Goal: Transaction & Acquisition: Purchase product/service

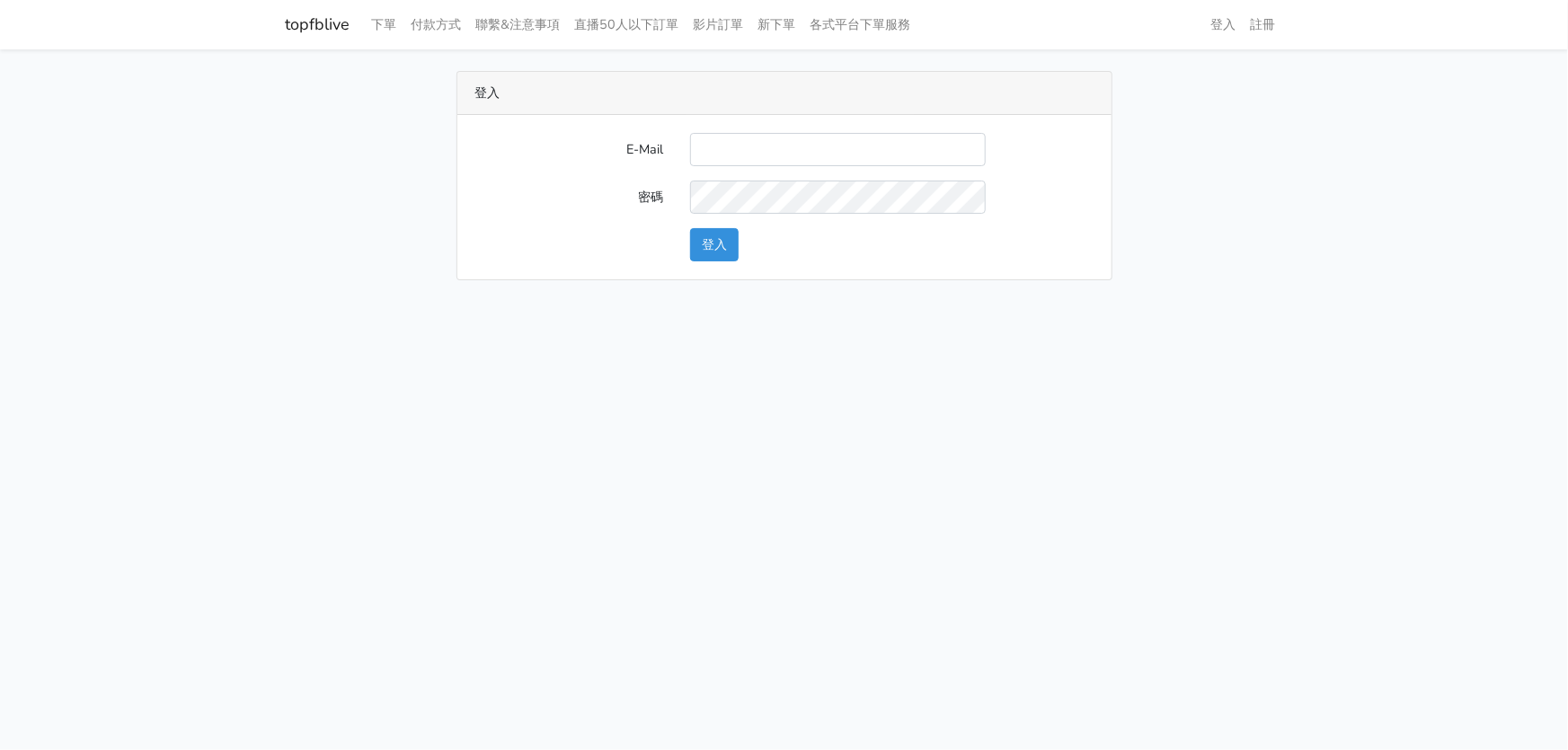
type input "hommyjewelry@gmail.com"
click at [704, 243] on button "登入" at bounding box center [714, 245] width 49 height 33
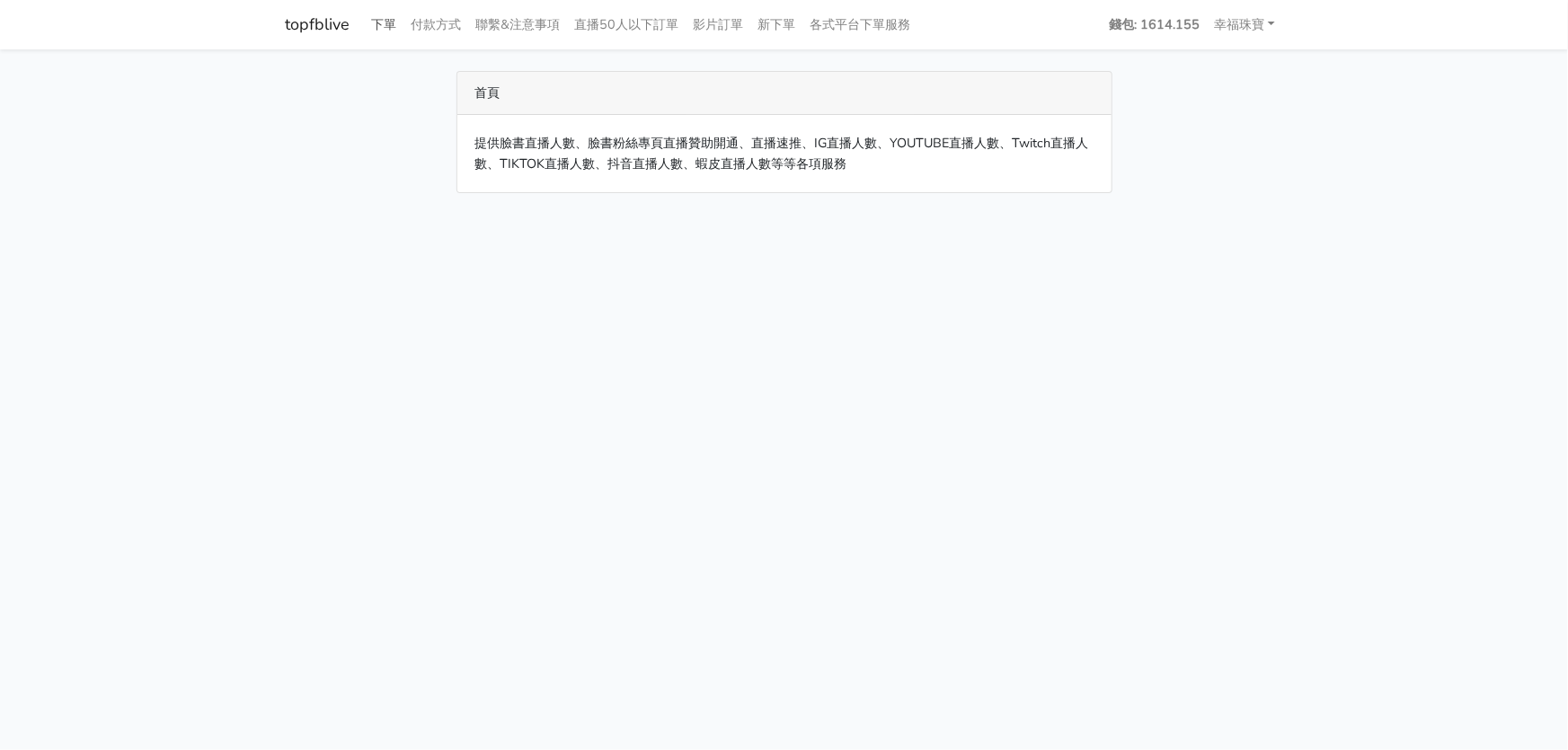
click at [382, 28] on link "下單" at bounding box center [384, 24] width 40 height 35
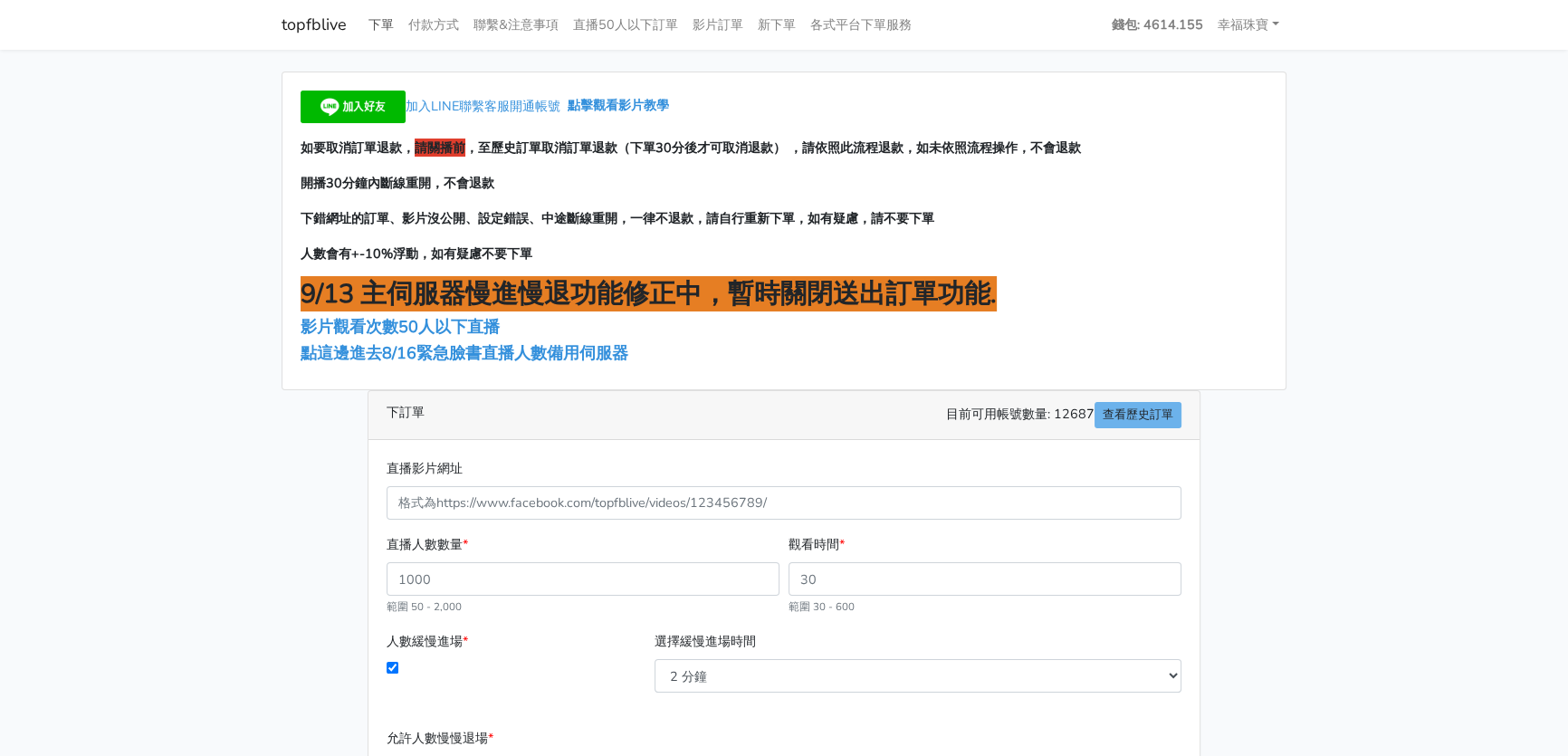
click at [388, 20] on link "下單" at bounding box center [381, 25] width 40 height 35
click at [534, 350] on span "點這邊進去8/16緊急臉書直播人數備用伺服器" at bounding box center [464, 353] width 327 height 22
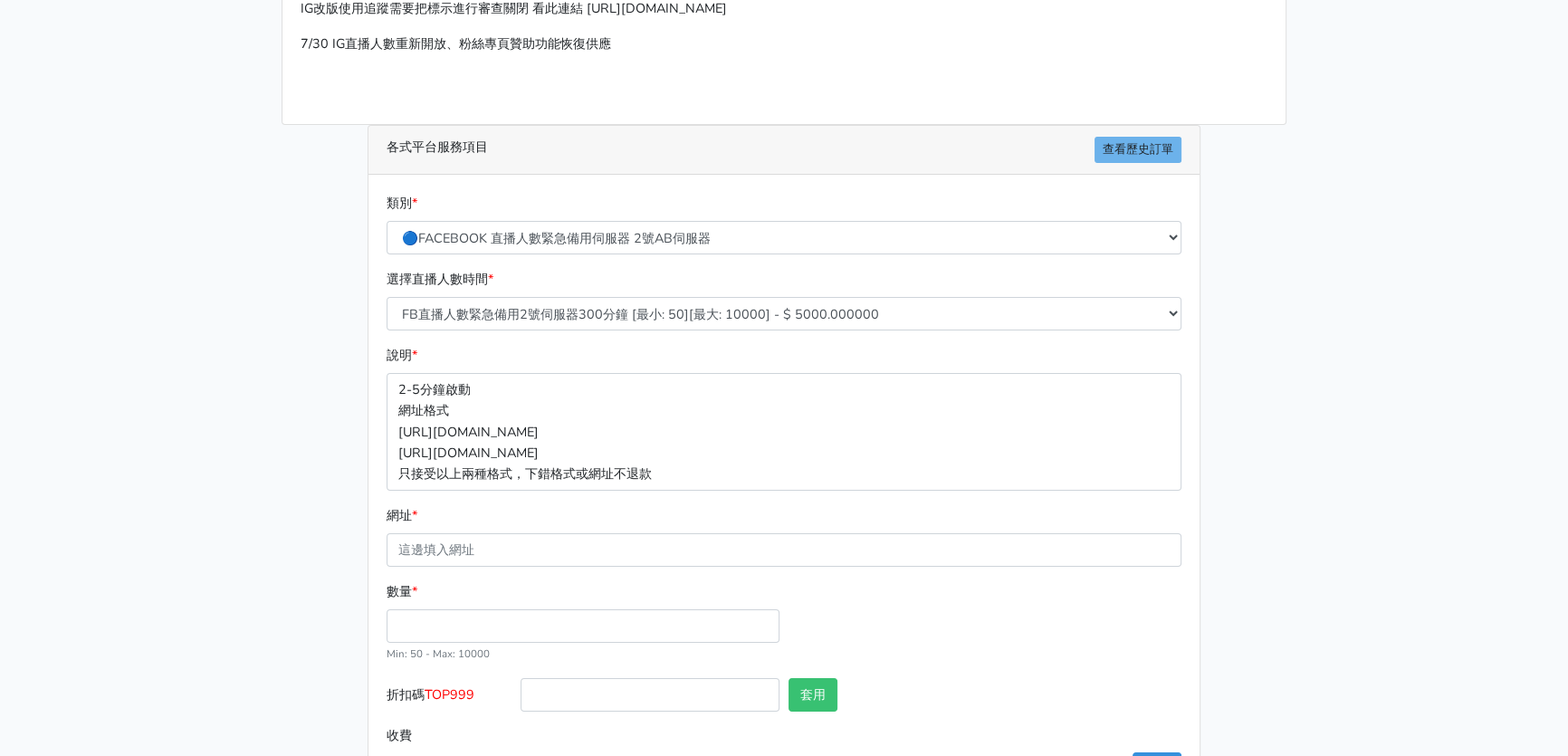
scroll to position [267, 0]
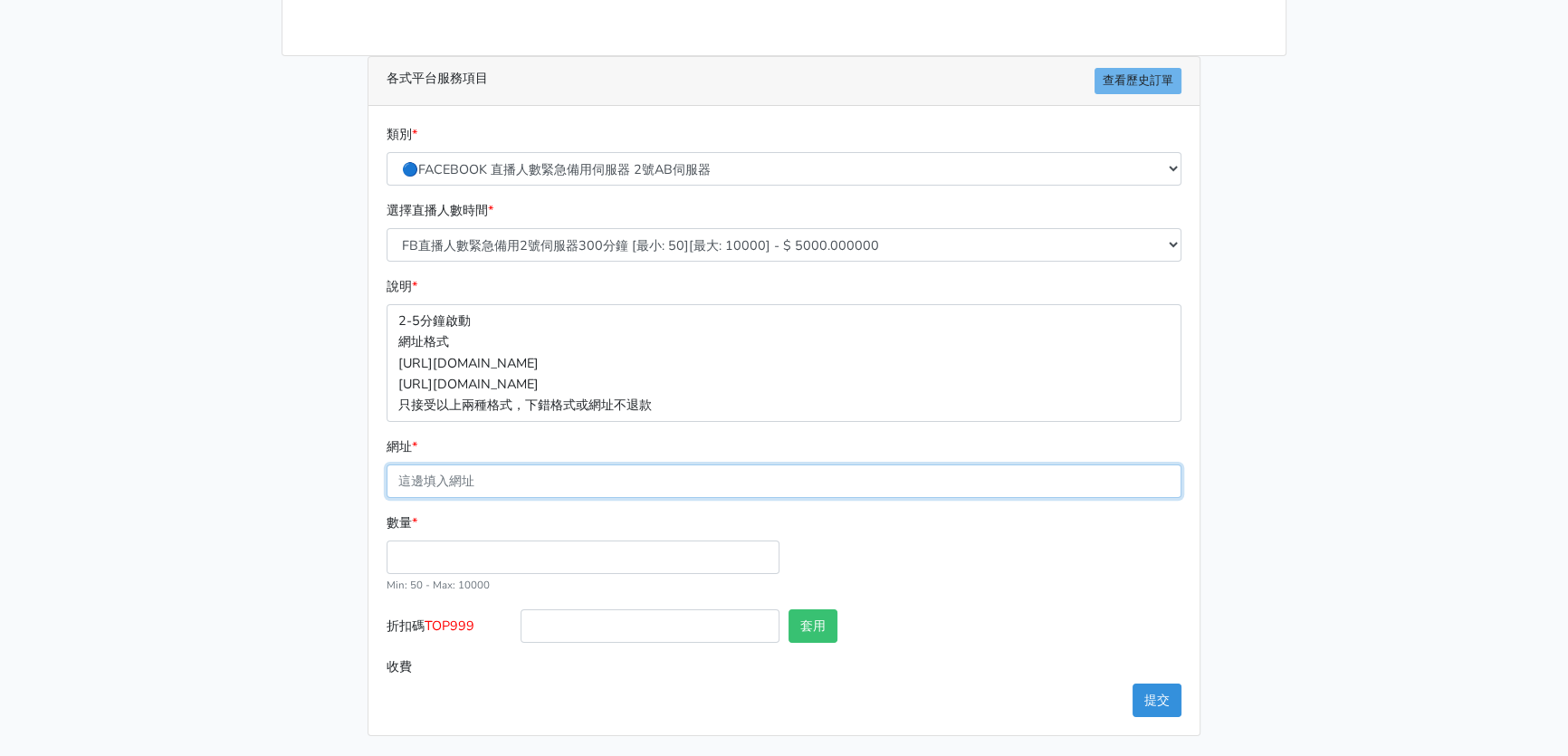
click at [545, 480] on input "網址 *" at bounding box center [783, 482] width 795 height 33
paste input "[URL][DOMAIN_NAME]"
type input "[URL][DOMAIN_NAME]"
click at [433, 561] on input "數量 *" at bounding box center [583, 557] width 393 height 33
type input "400"
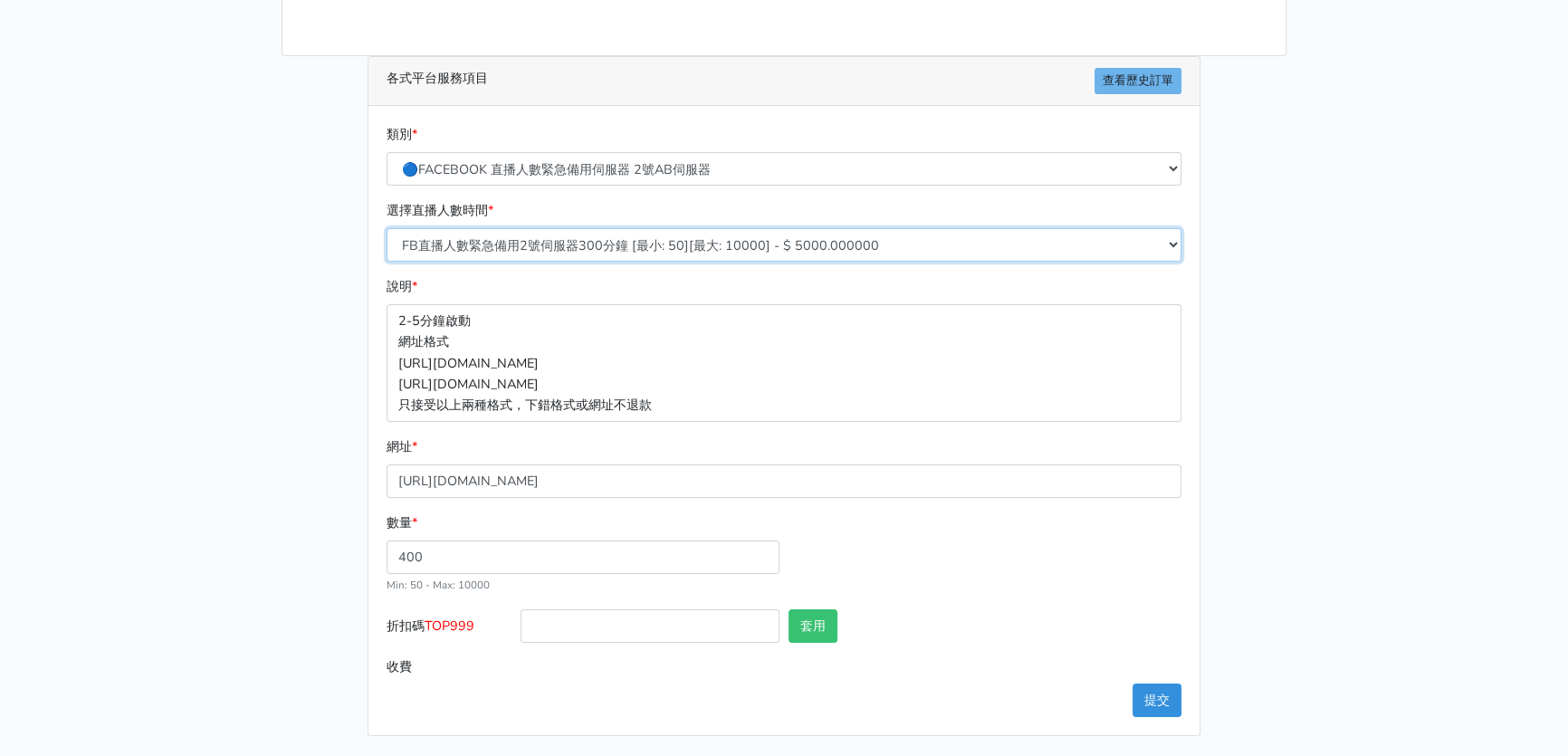
type input "2000.000"
click at [794, 249] on select "FB直播人數緊急備用2號伺服器300分鐘 [最小: 50][最大: 10000] - $ 5000.000000 FB直播人數緊急備用2號伺服器60分鐘 [最…" at bounding box center [783, 245] width 795 height 33
select select "575"
click at [386, 228] on select "FB直播人數緊急備用2號伺服器300分鐘 [最小: 50][最大: 10000] - $ 5000.000000 FB直播人數緊急備用2號伺服器60分鐘 [最…" at bounding box center [783, 245] width 795 height 33
type input "800.000"
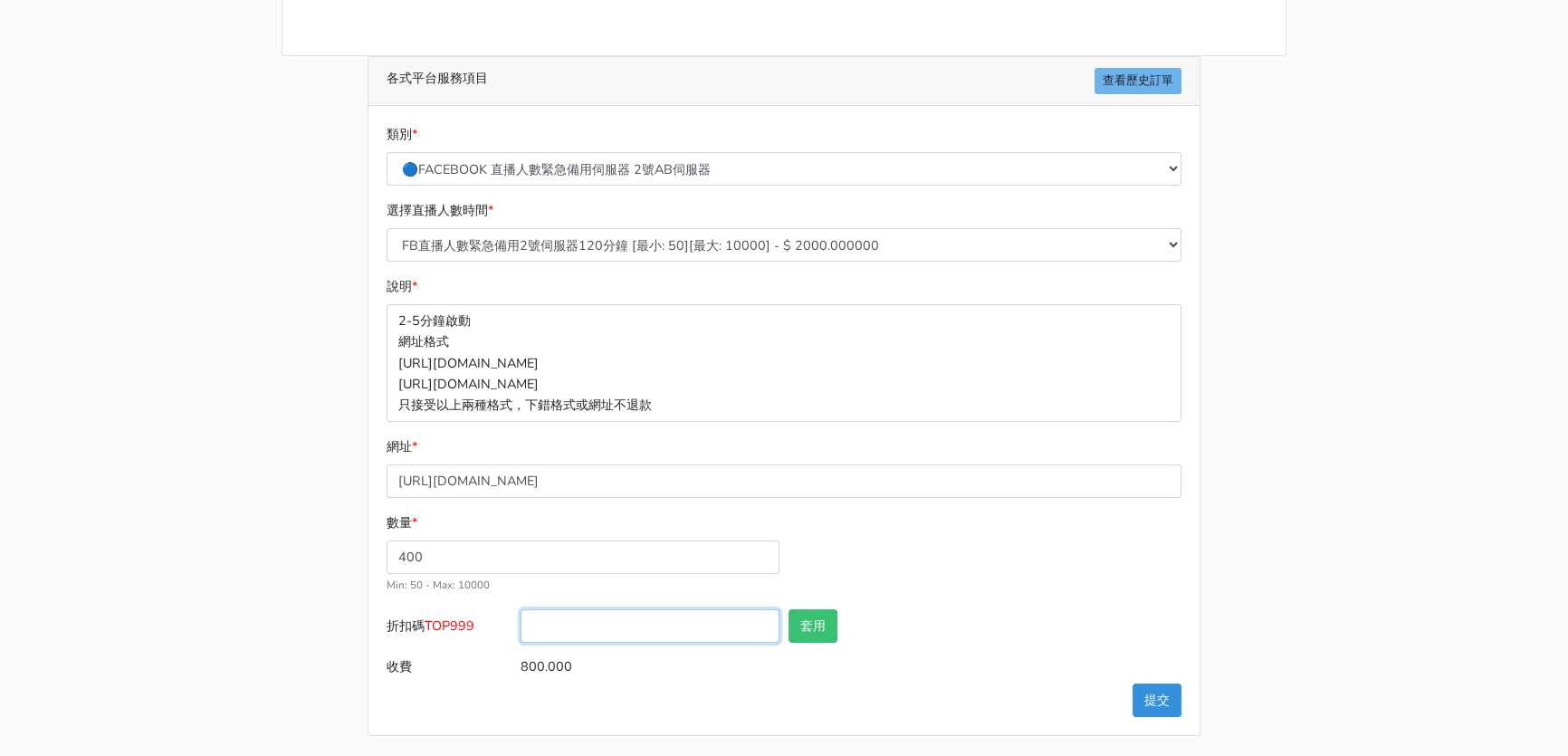
click at [575, 634] on input "折扣碼 TOP999" at bounding box center [649, 626] width 258 height 33
type input "TOP999"
click at [822, 626] on button "套用" at bounding box center [812, 626] width 49 height 33
type input "套用失敗"
click at [1133, 696] on button "提交" at bounding box center [1156, 701] width 49 height 33
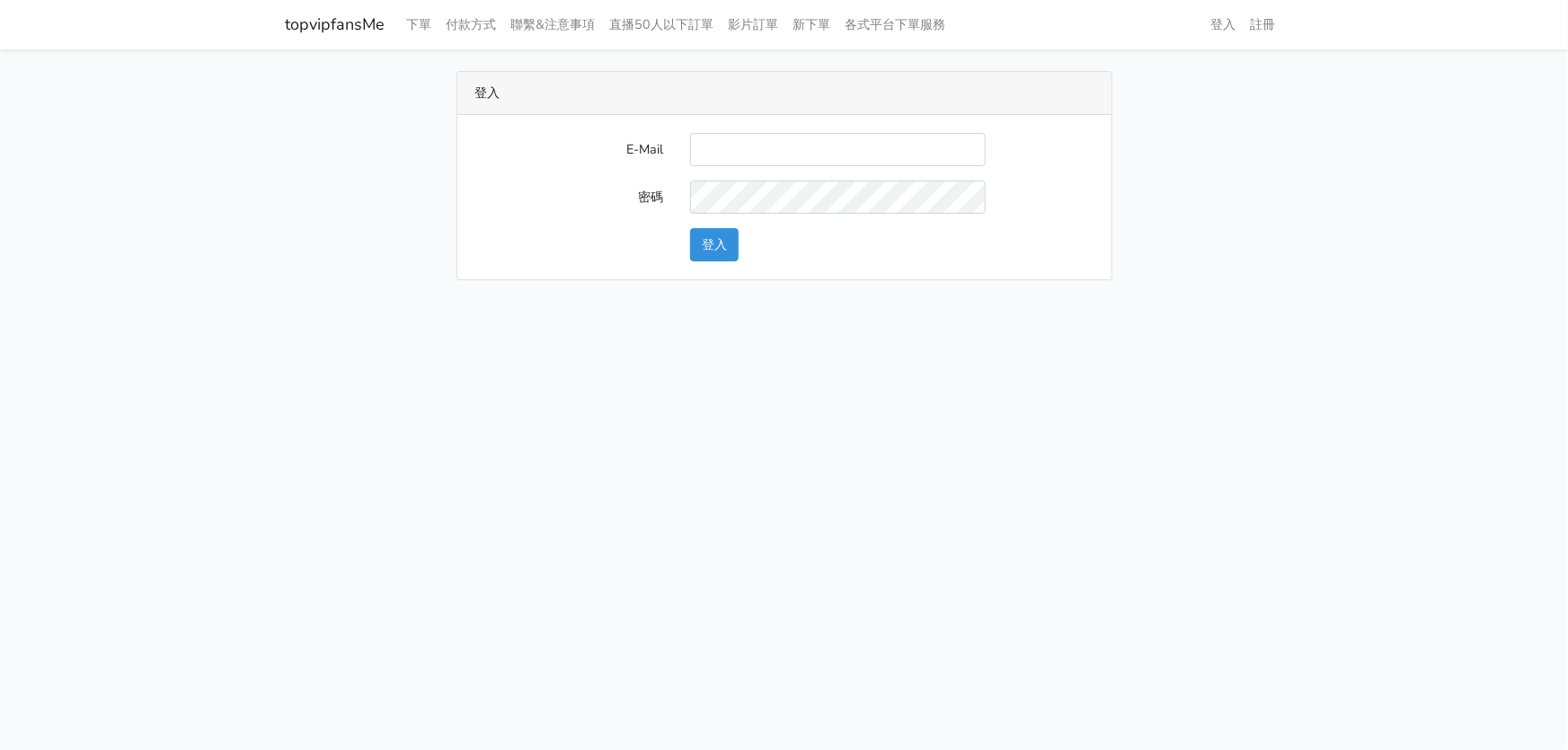
type input "hommyjewelry@gmail.com"
click at [713, 243] on button "登入" at bounding box center [714, 245] width 49 height 33
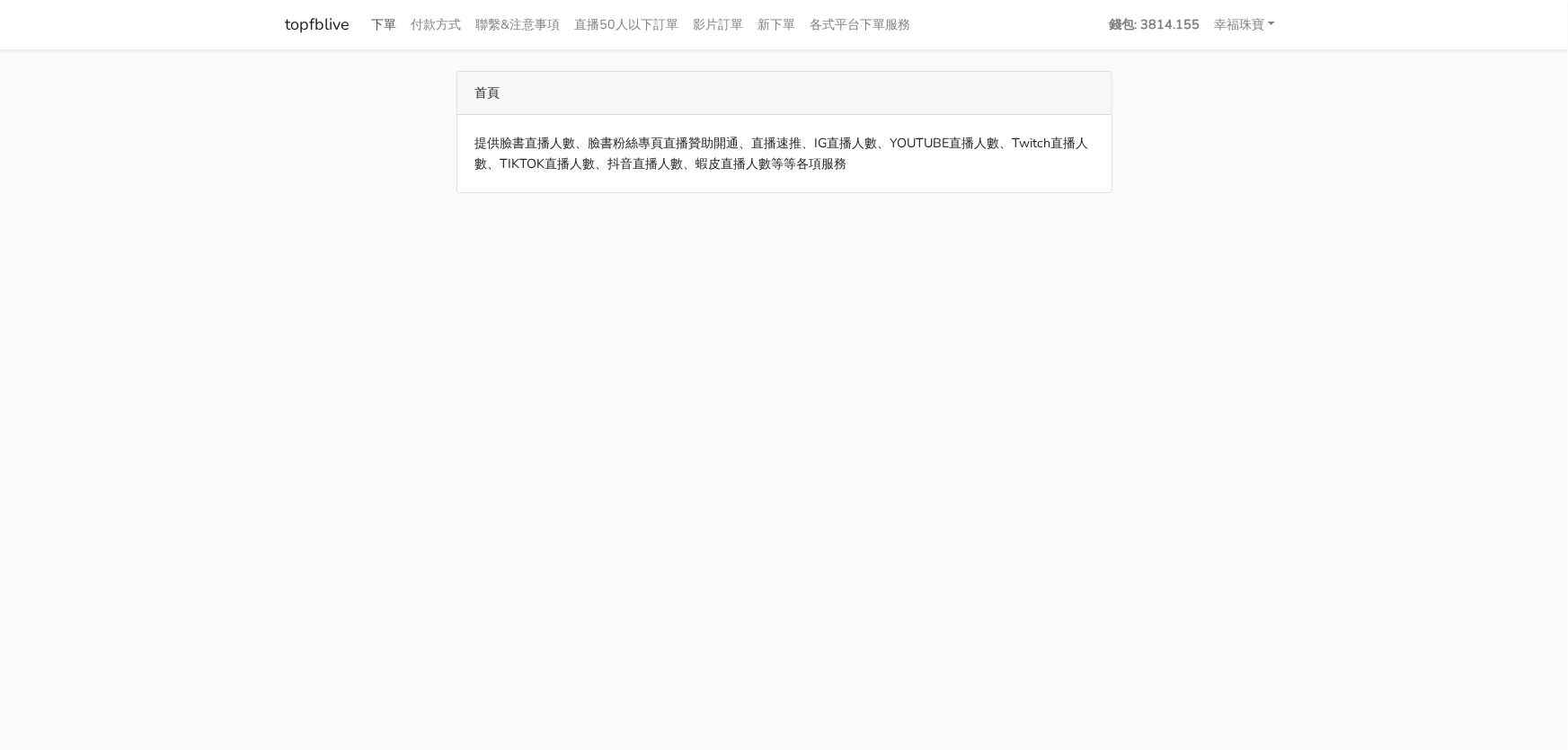
click at [375, 20] on link "下單" at bounding box center [384, 24] width 40 height 35
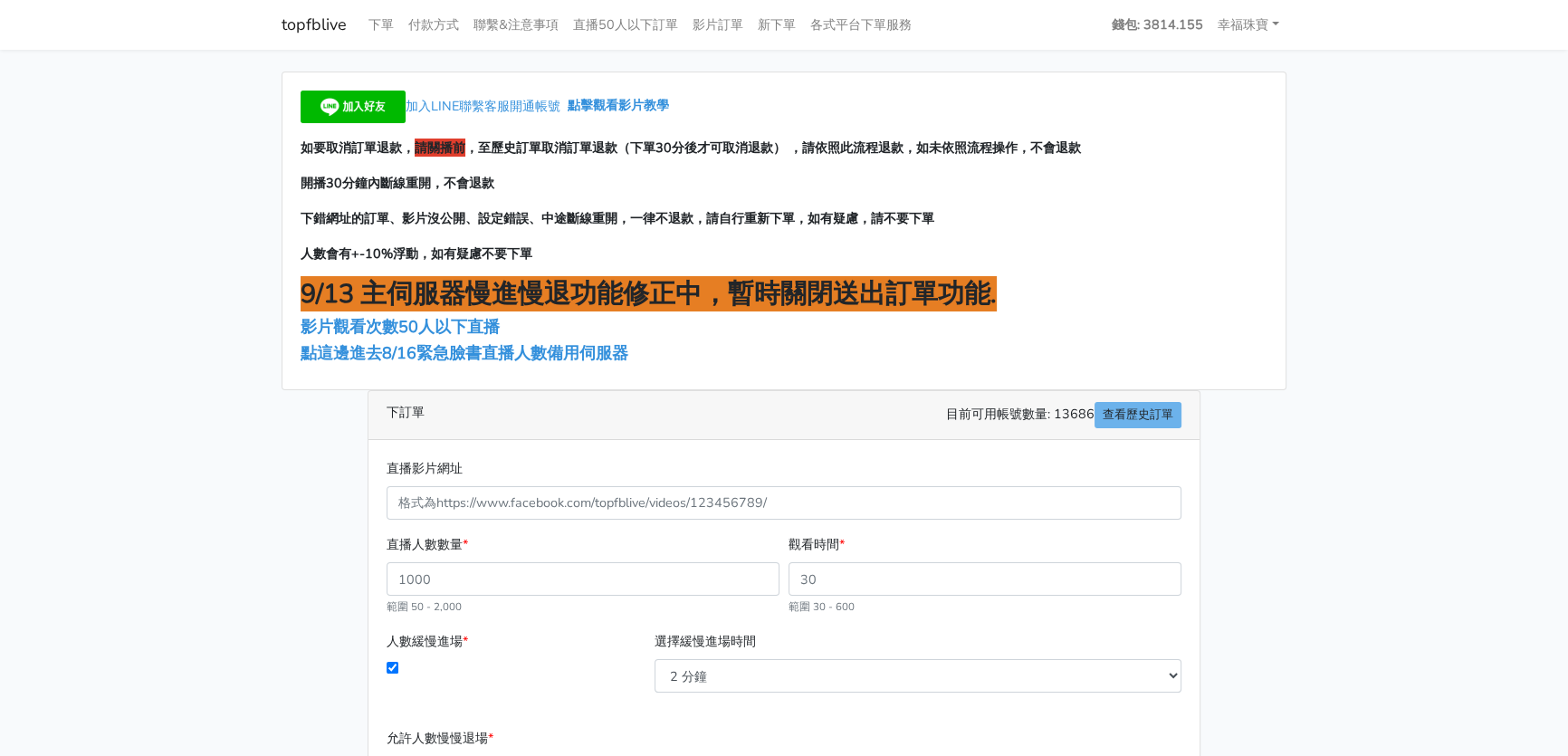
click at [385, 24] on link "下單" at bounding box center [381, 25] width 40 height 35
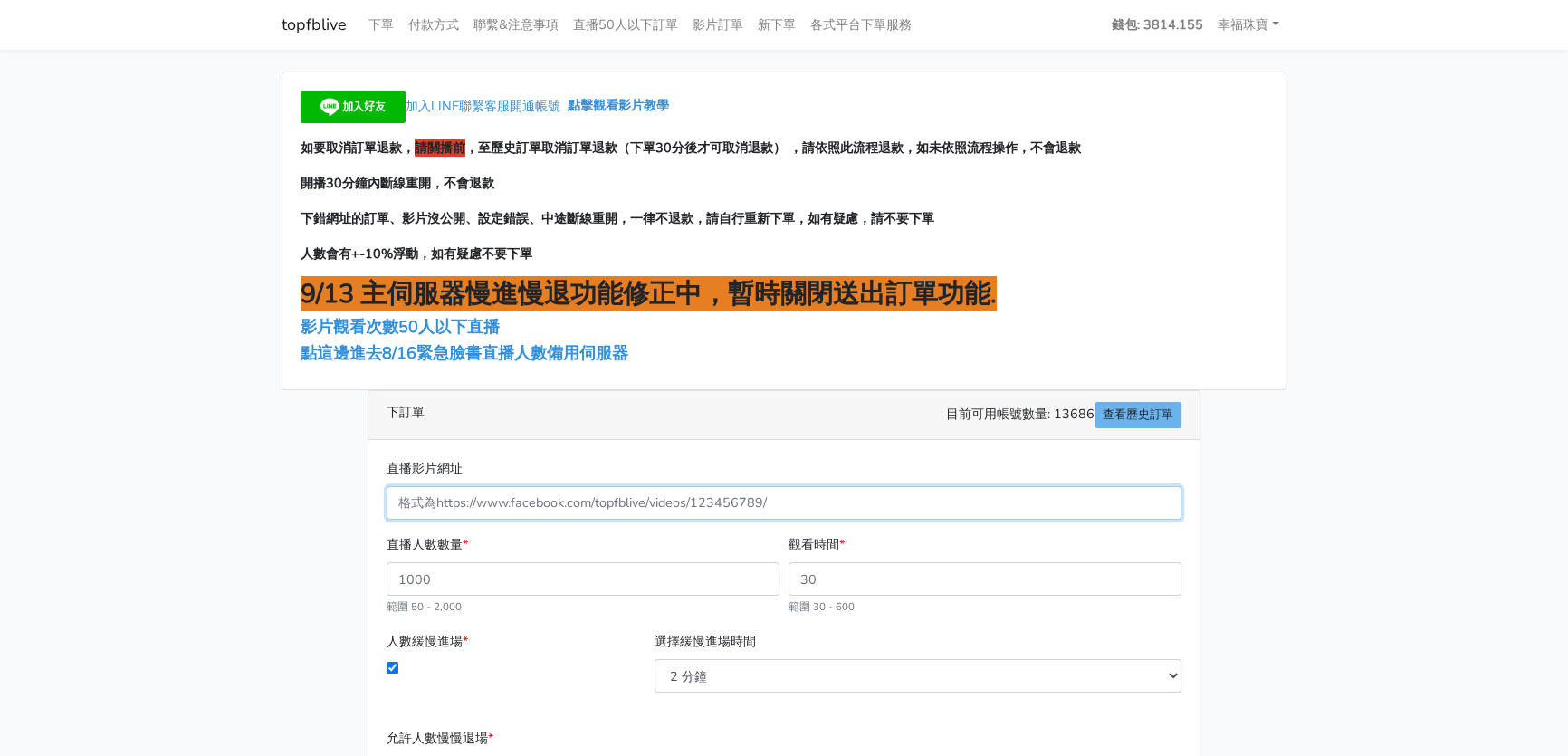
click at [660, 500] on input "直播影片網址" at bounding box center [783, 503] width 795 height 33
paste input "[URL][DOMAIN_NAME]"
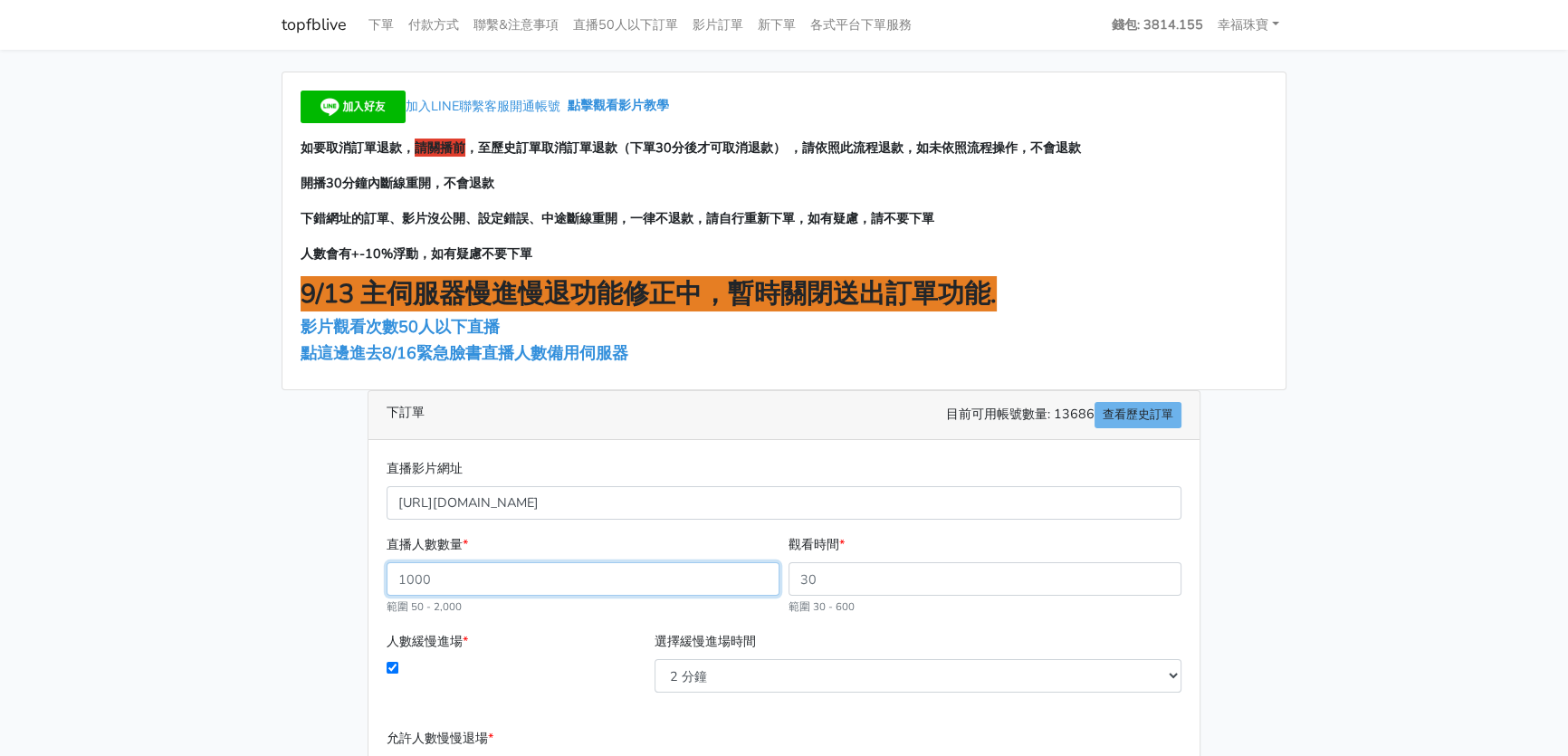
type input "1099289455303809"
click at [576, 580] on input "直播人數數量 *" at bounding box center [583, 579] width 393 height 33
type input "400"
click at [862, 580] on input "觀看時間 *" at bounding box center [984, 579] width 393 height 33
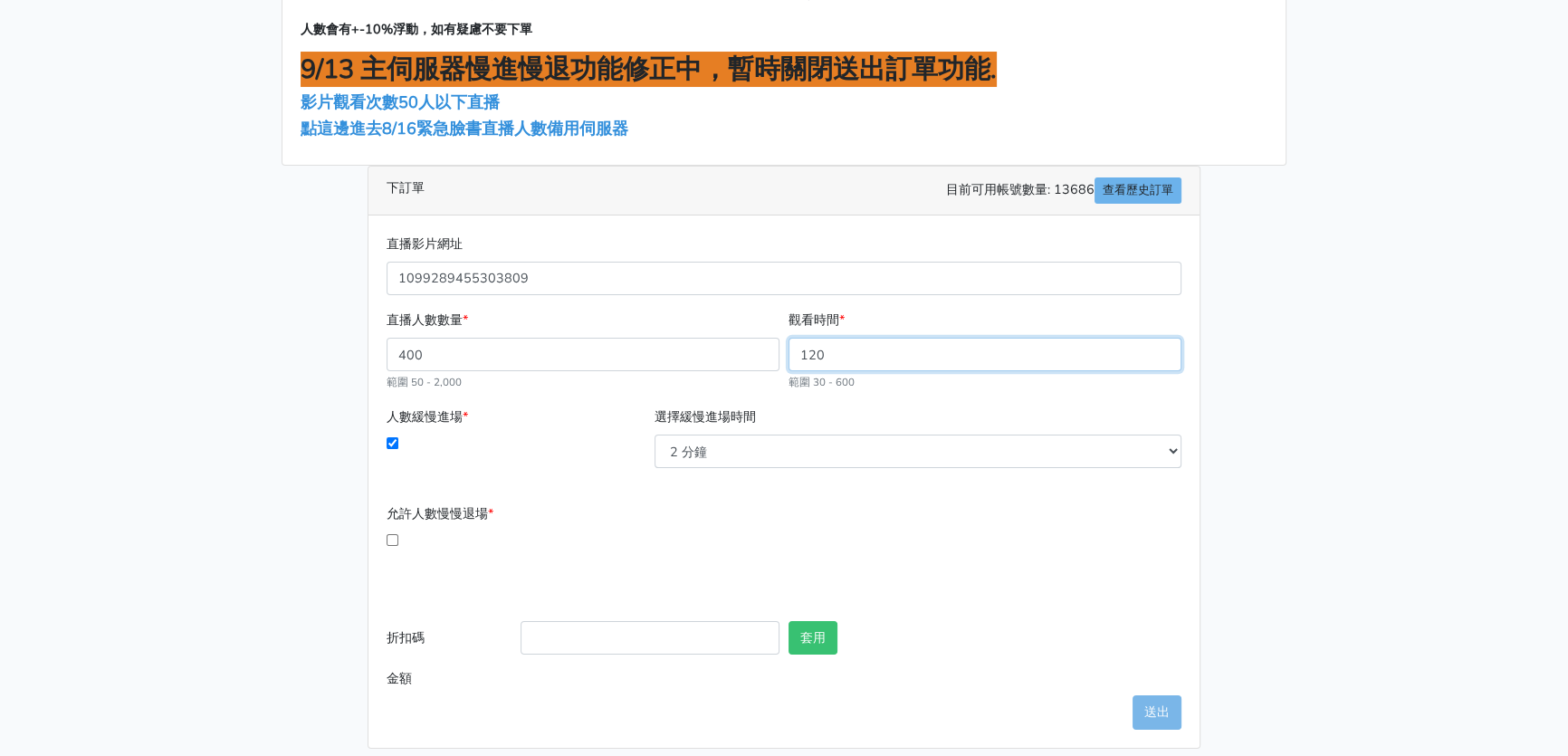
scroll to position [236, 0]
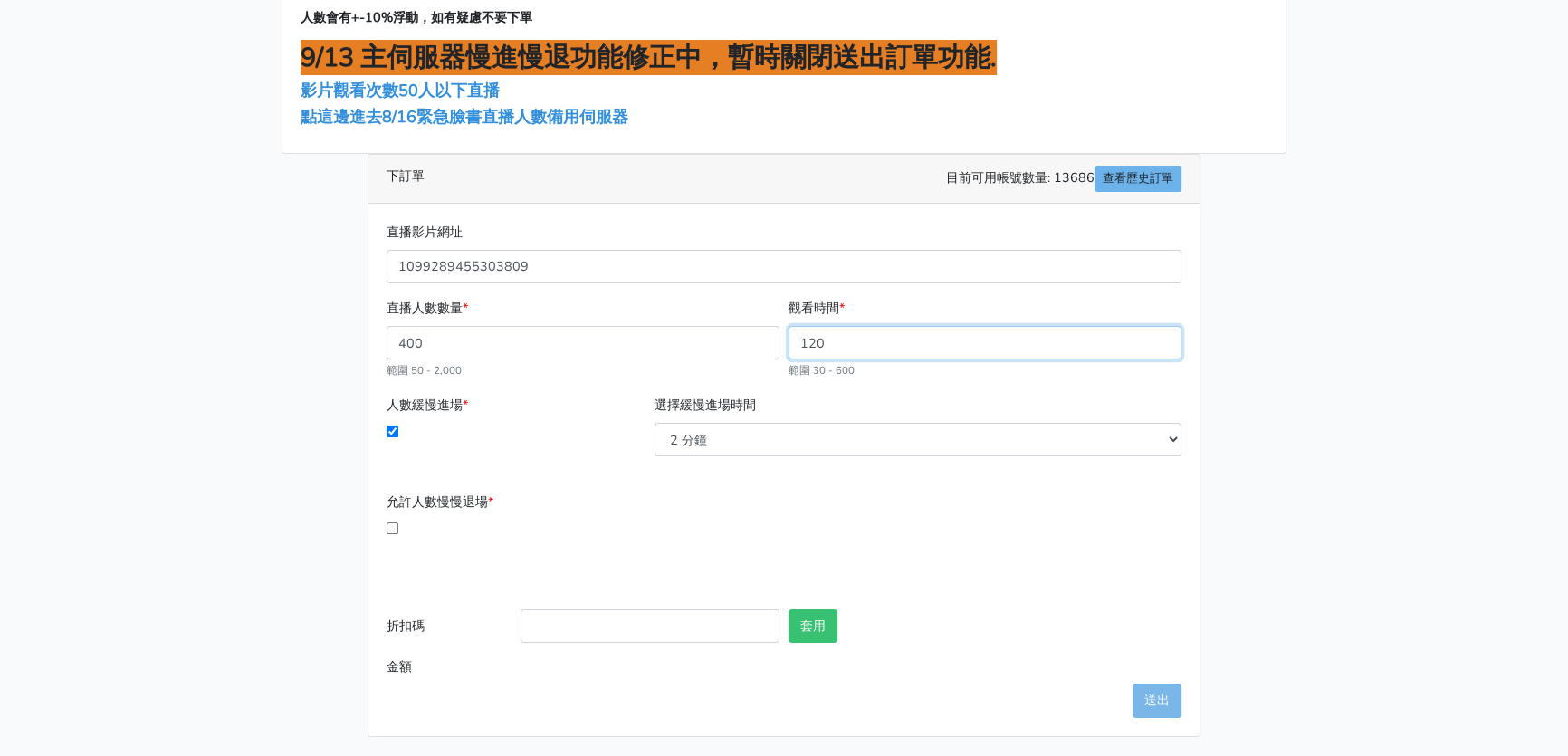
type input "120"
type input "1104.000"
click at [574, 611] on input "折扣碼" at bounding box center [649, 626] width 258 height 33
type input "TOP999"
click at [393, 526] on input "允許人數慢慢退場 *" at bounding box center [392, 529] width 12 height 12
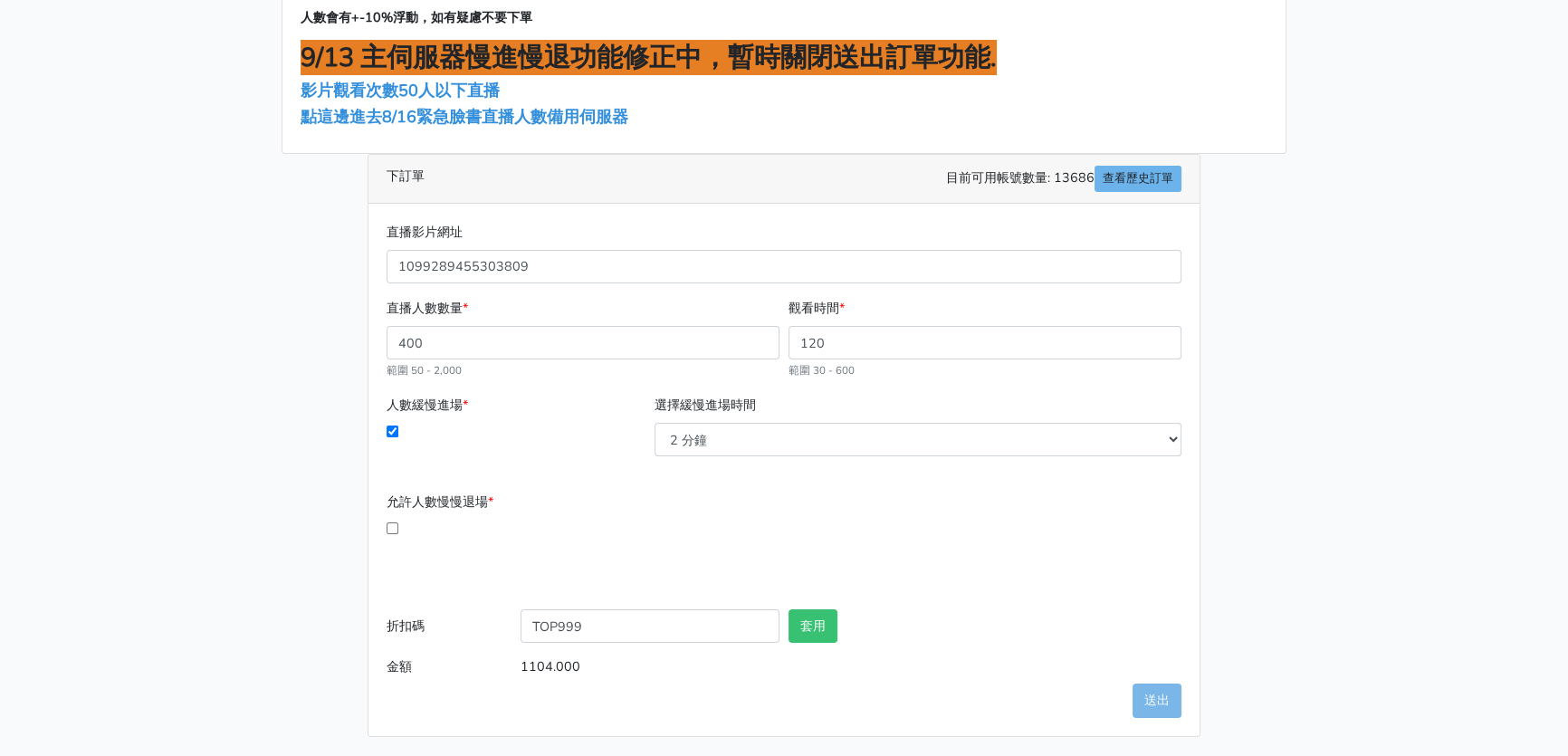
checkbox input "true"
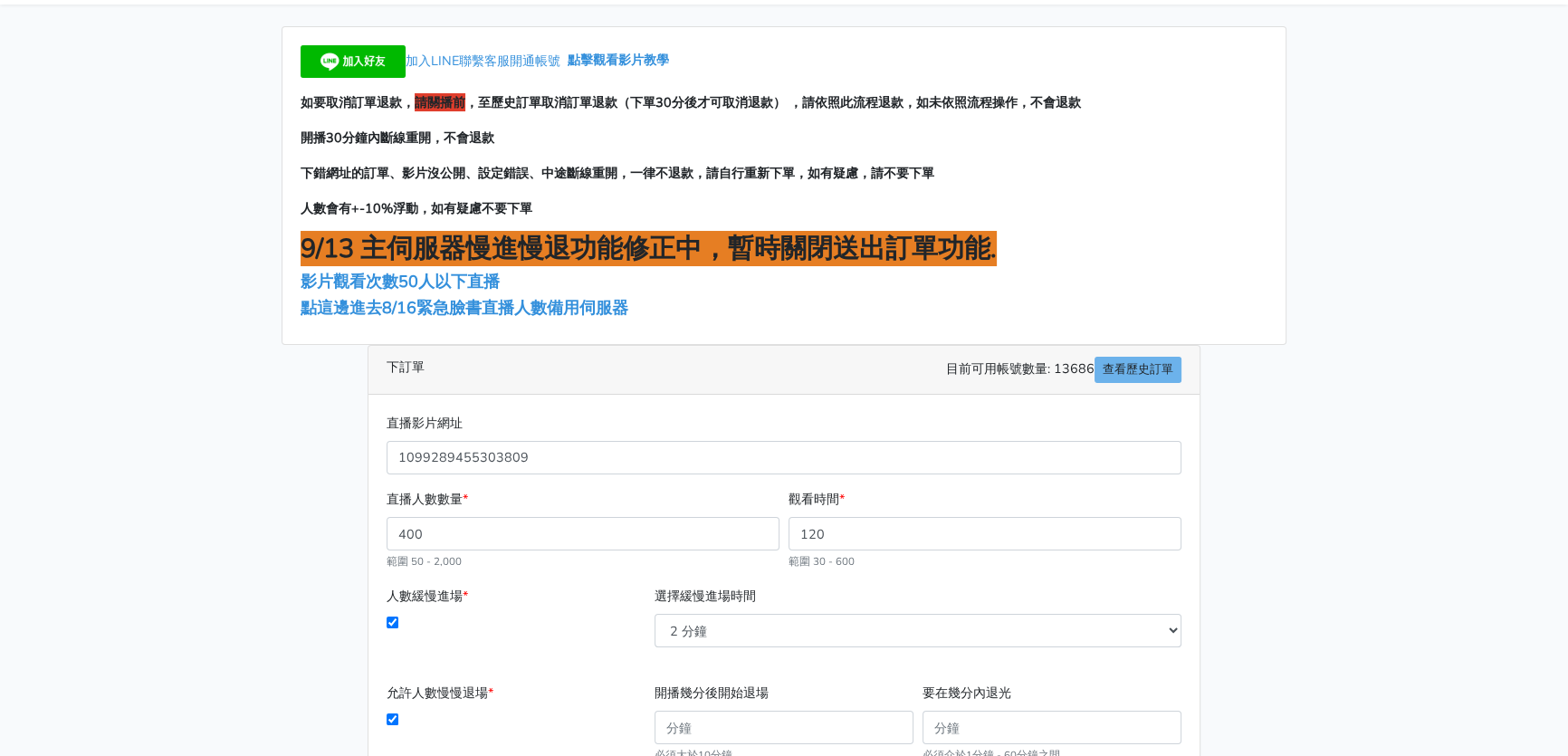
scroll to position [0, 0]
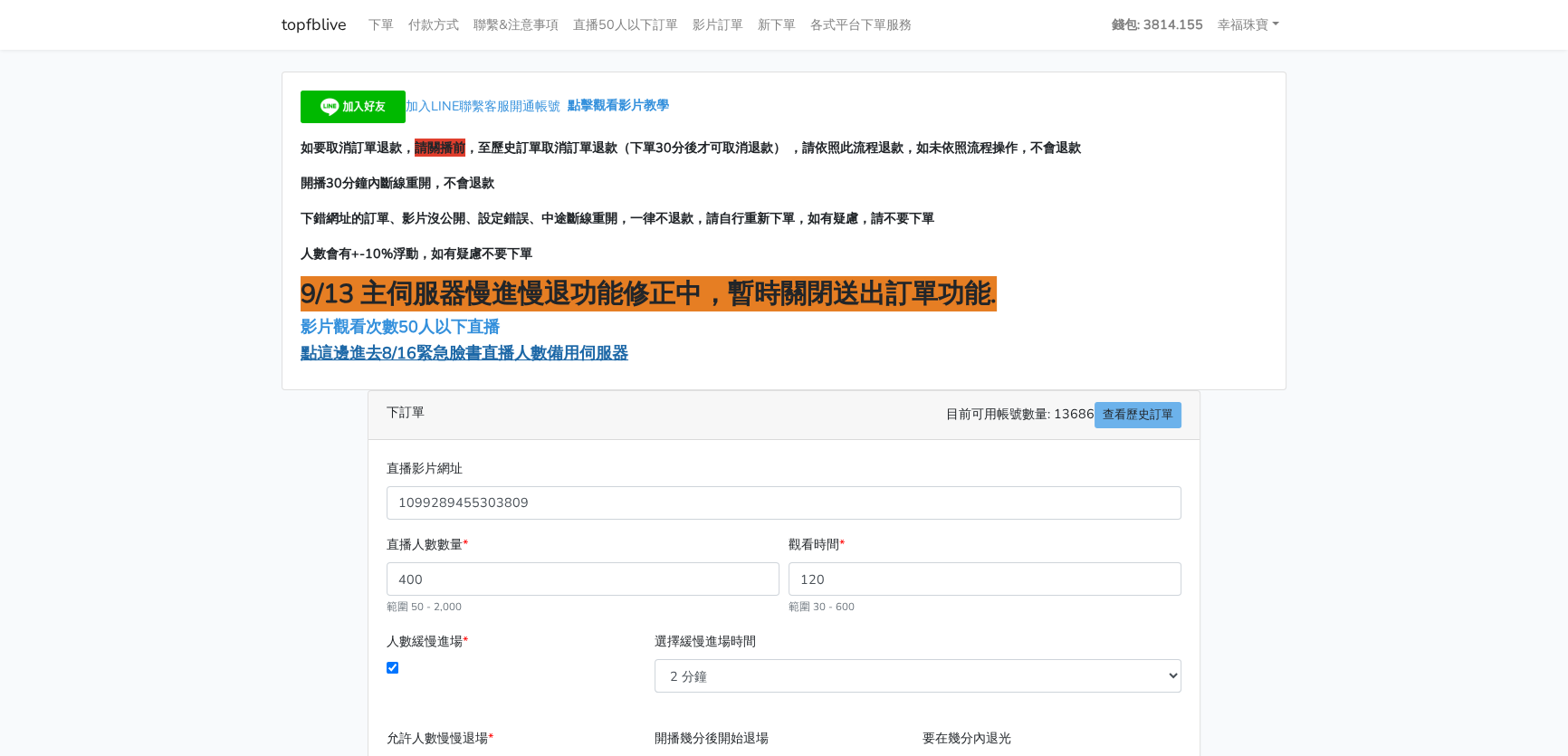
click at [479, 351] on span "點這邊進去8/16緊急臉書直播人數備用伺服器" at bounding box center [464, 353] width 327 height 22
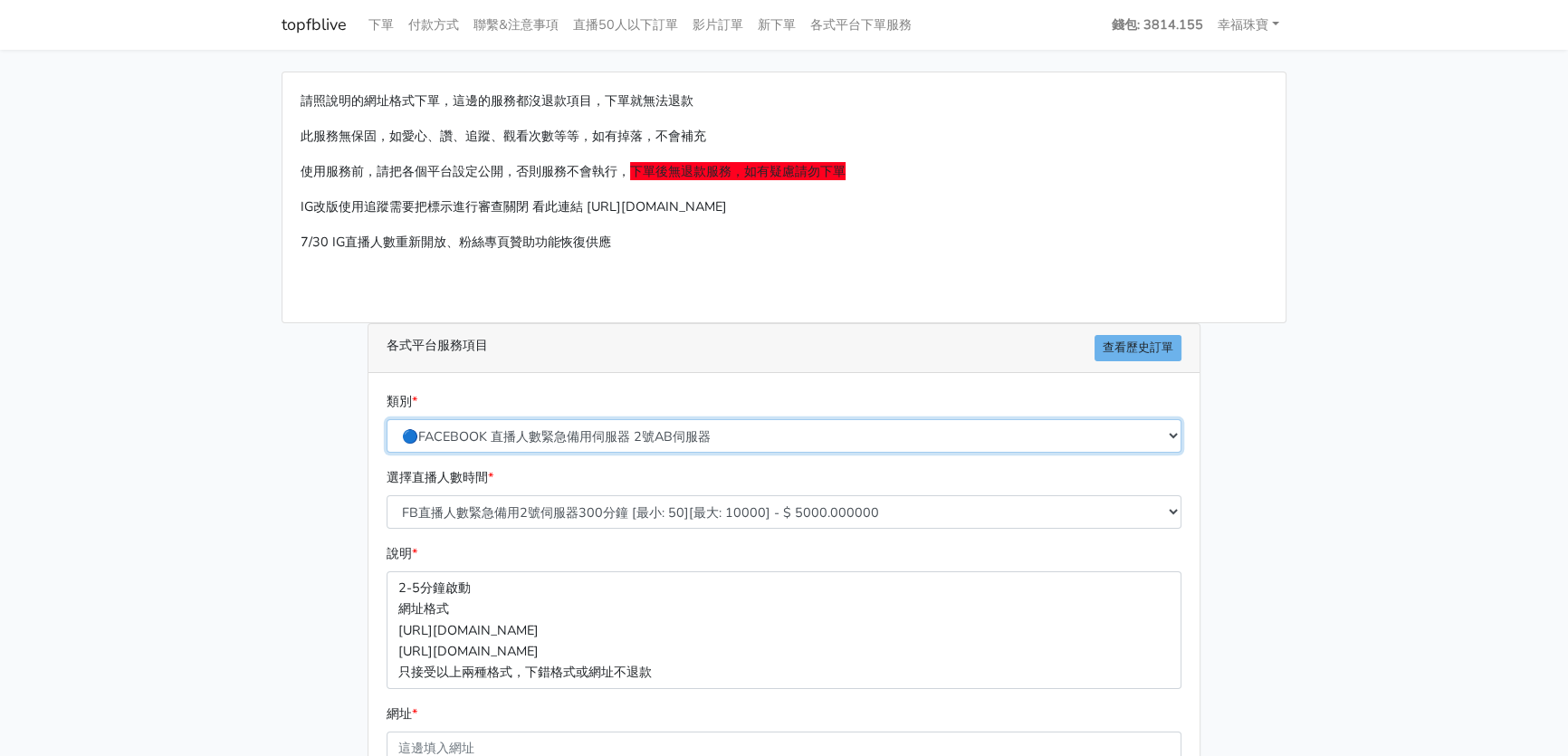
click at [445, 433] on select "🔵FACEBOOK 直播人數緊急備用伺服器 2號AB伺服器 🔵FACEBOOK 網軍專用貼文留言 安全保密 🔵FACEBOOK 直播人數緊急備用伺服器 J1 …" at bounding box center [783, 436] width 795 height 33
click at [448, 433] on select "🔵FACEBOOK 直播人數緊急備用伺服器 2號AB伺服器 🔵FACEBOOK 網軍專用貼文留言 安全保密 🔵FACEBOOK 直播人數緊急備用伺服器 J1 …" at bounding box center [783, 436] width 795 height 33
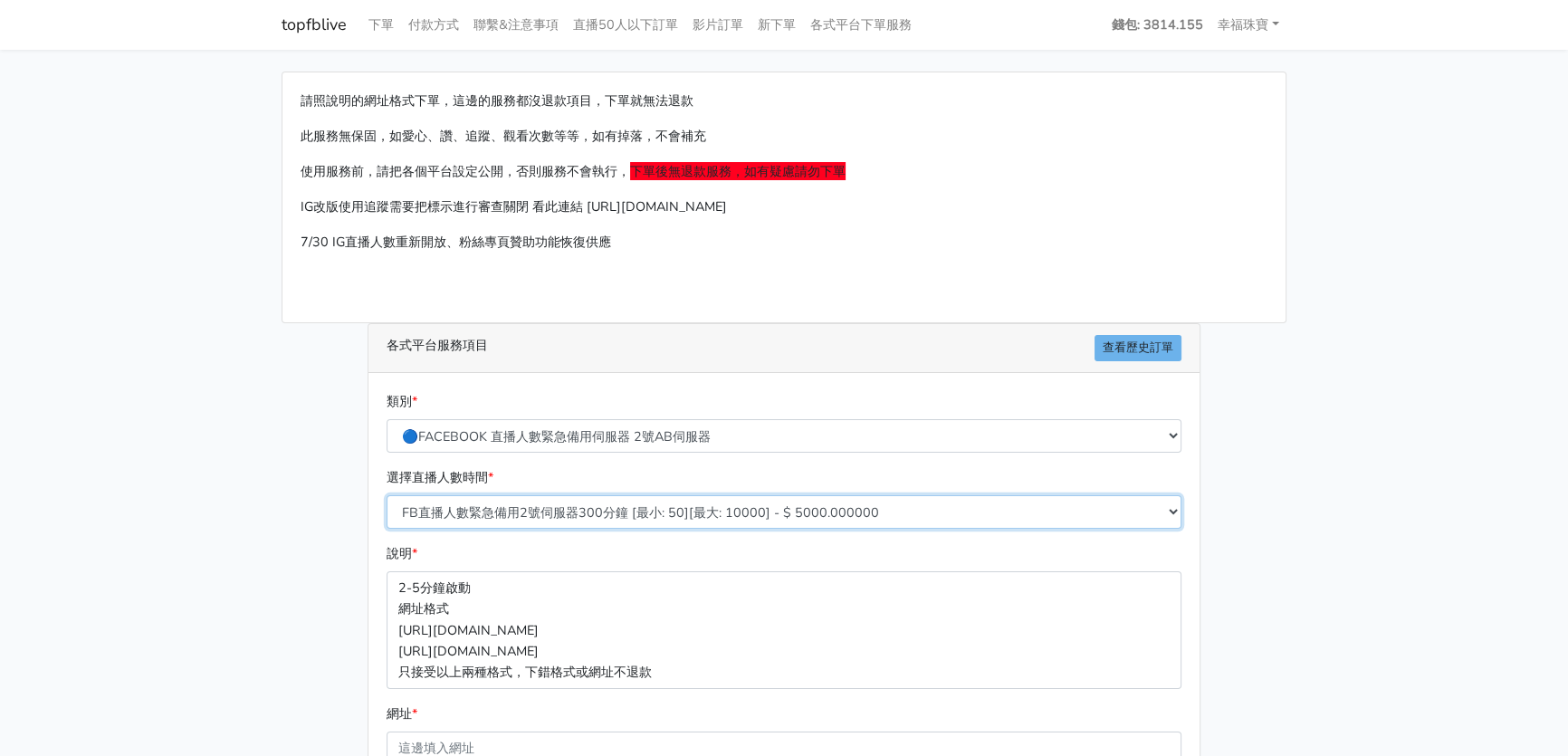
click at [516, 515] on select "FB直播人數緊急備用2號伺服器300分鐘 [最小: 50][最大: 10000] - $ 5000.000000 FB直播人數緊急備用2號伺服器60分鐘 [最…" at bounding box center [783, 512] width 795 height 33
select select "575"
click at [386, 495] on select "FB直播人數緊急備用2號伺服器300分鐘 [最小: 50][最大: 10000] - $ 5000.000000 FB直播人數緊急備用2號伺服器60分鐘 [最…" at bounding box center [783, 512] width 795 height 33
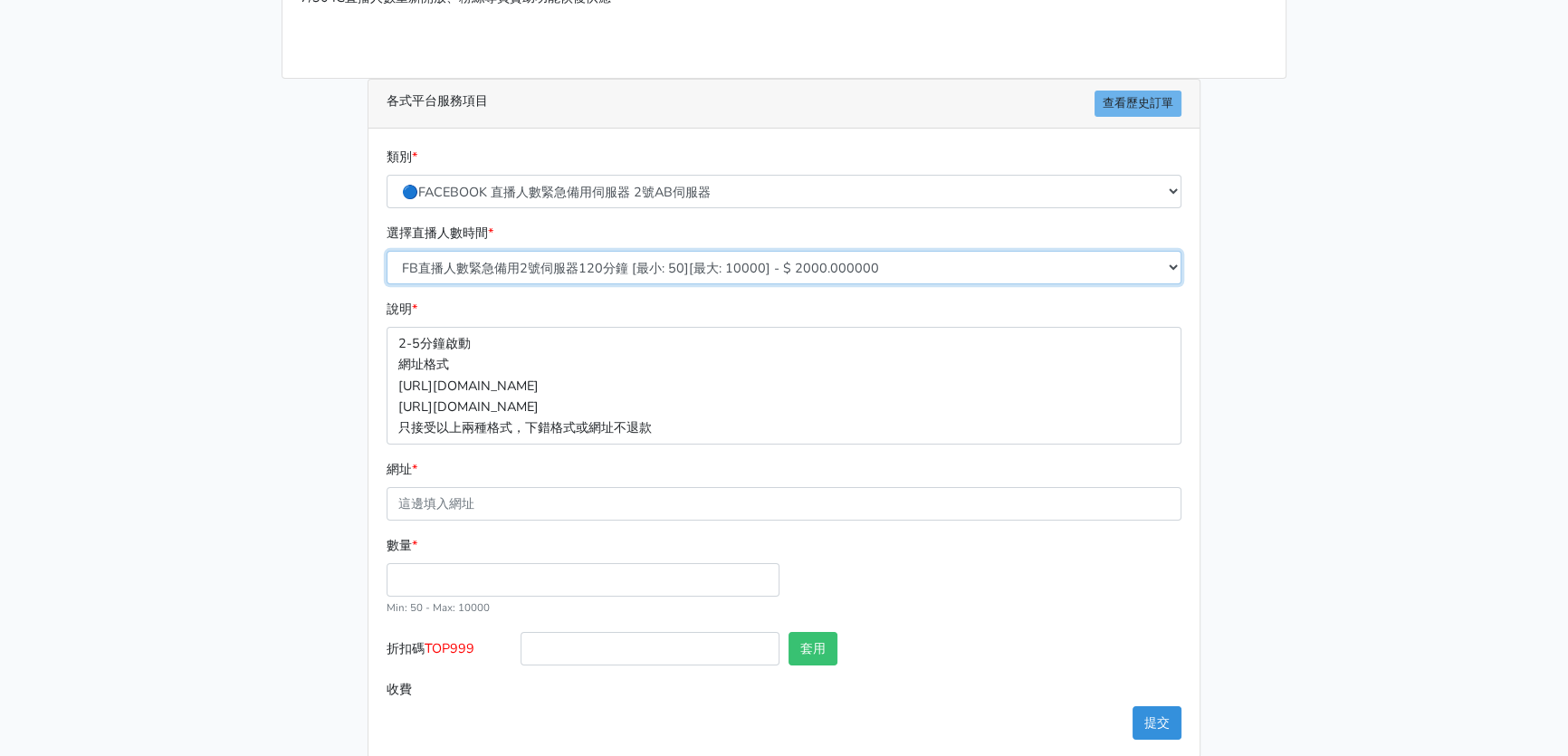
scroll to position [261, 0]
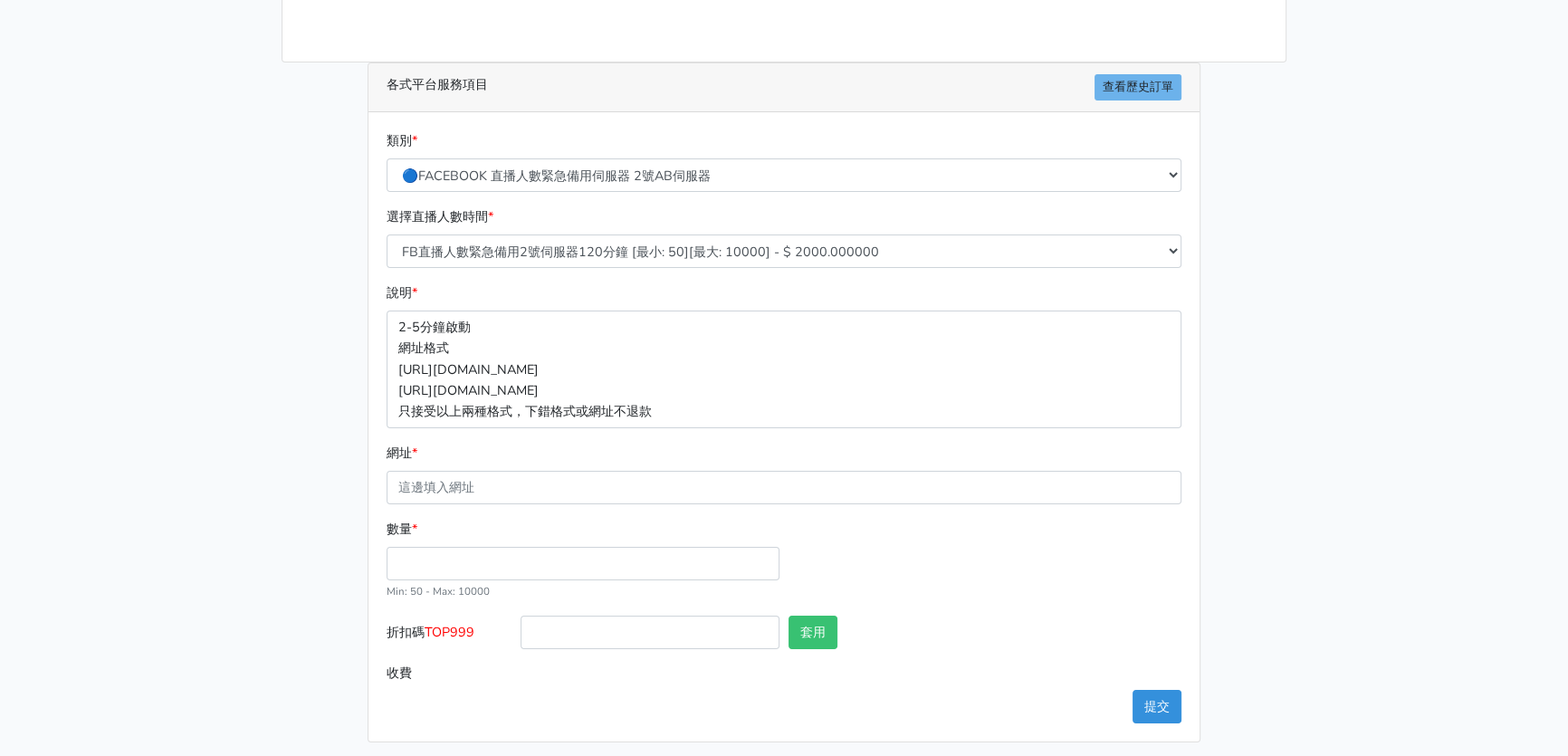
click at [775, 388] on p "2-5分鐘啟動 網址格式 https://www.facebook.com/1000830119985/videos/2214366008285 https:…" at bounding box center [783, 369] width 795 height 117
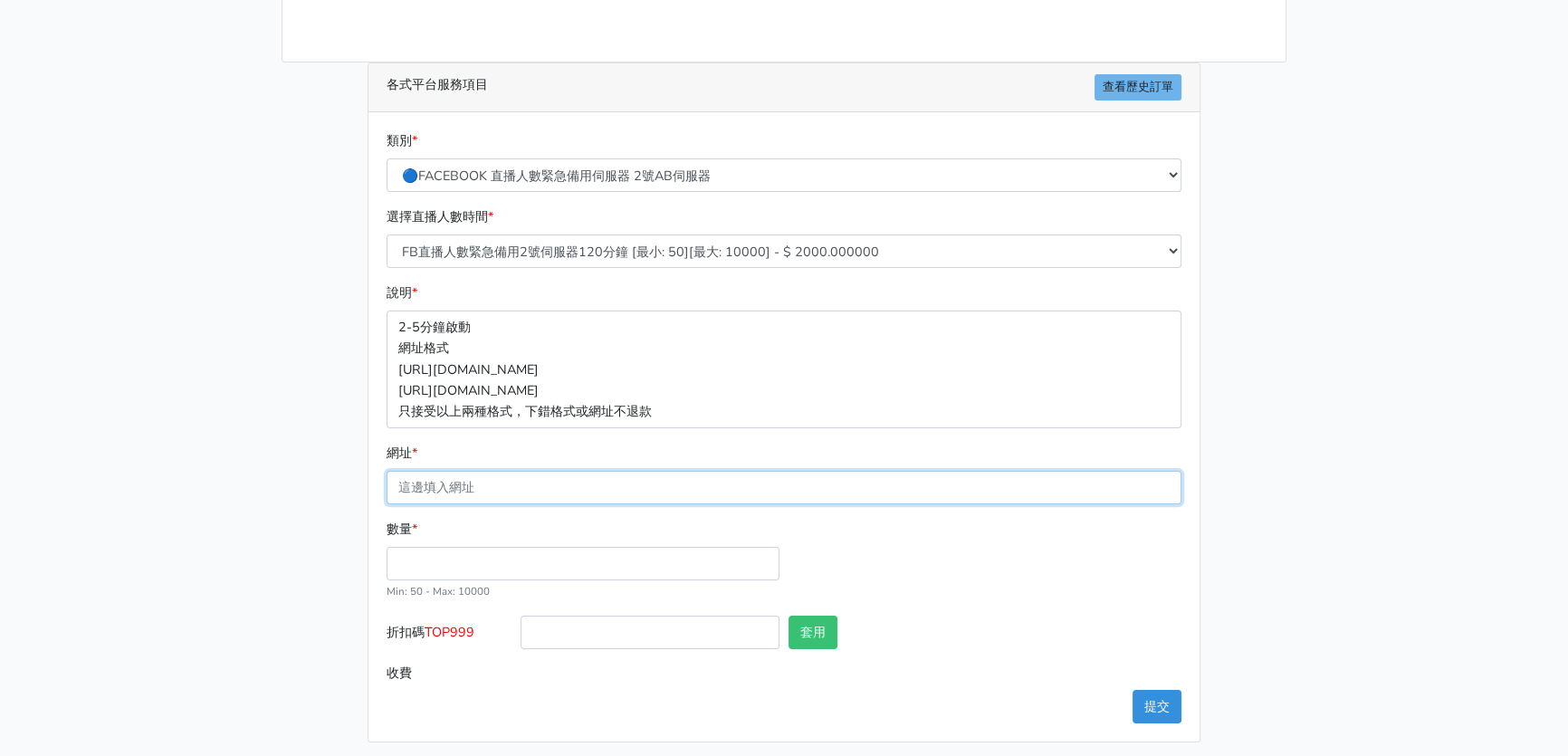
click at [412, 480] on input "網址 *" at bounding box center [783, 488] width 795 height 33
paste input "[URL][DOMAIN_NAME]"
type input "[URL][DOMAIN_NAME]"
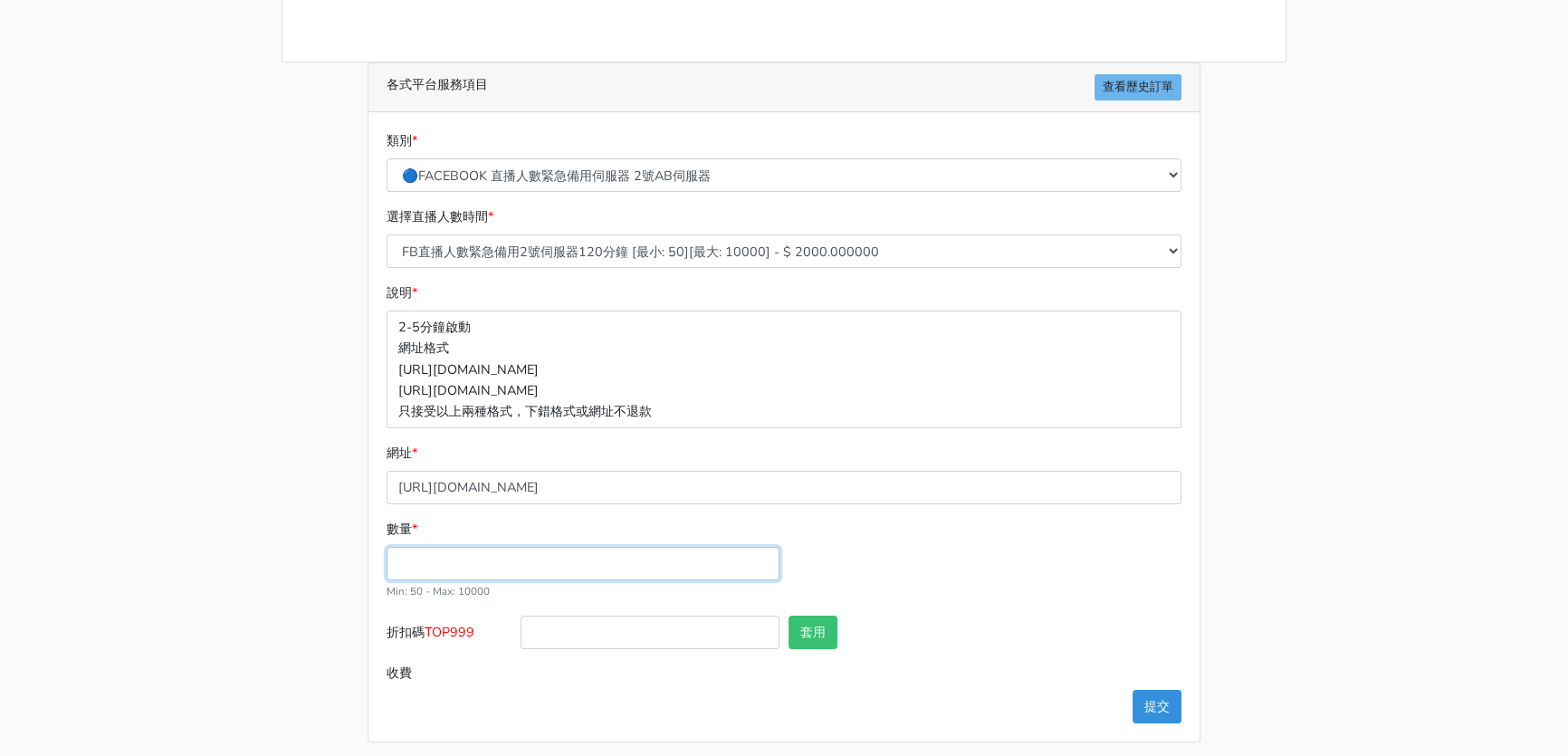
click at [570, 561] on input "數量 *" at bounding box center [583, 563] width 393 height 33
type input "400"
type input "800.000"
click at [1143, 712] on button "提交" at bounding box center [1156, 707] width 49 height 33
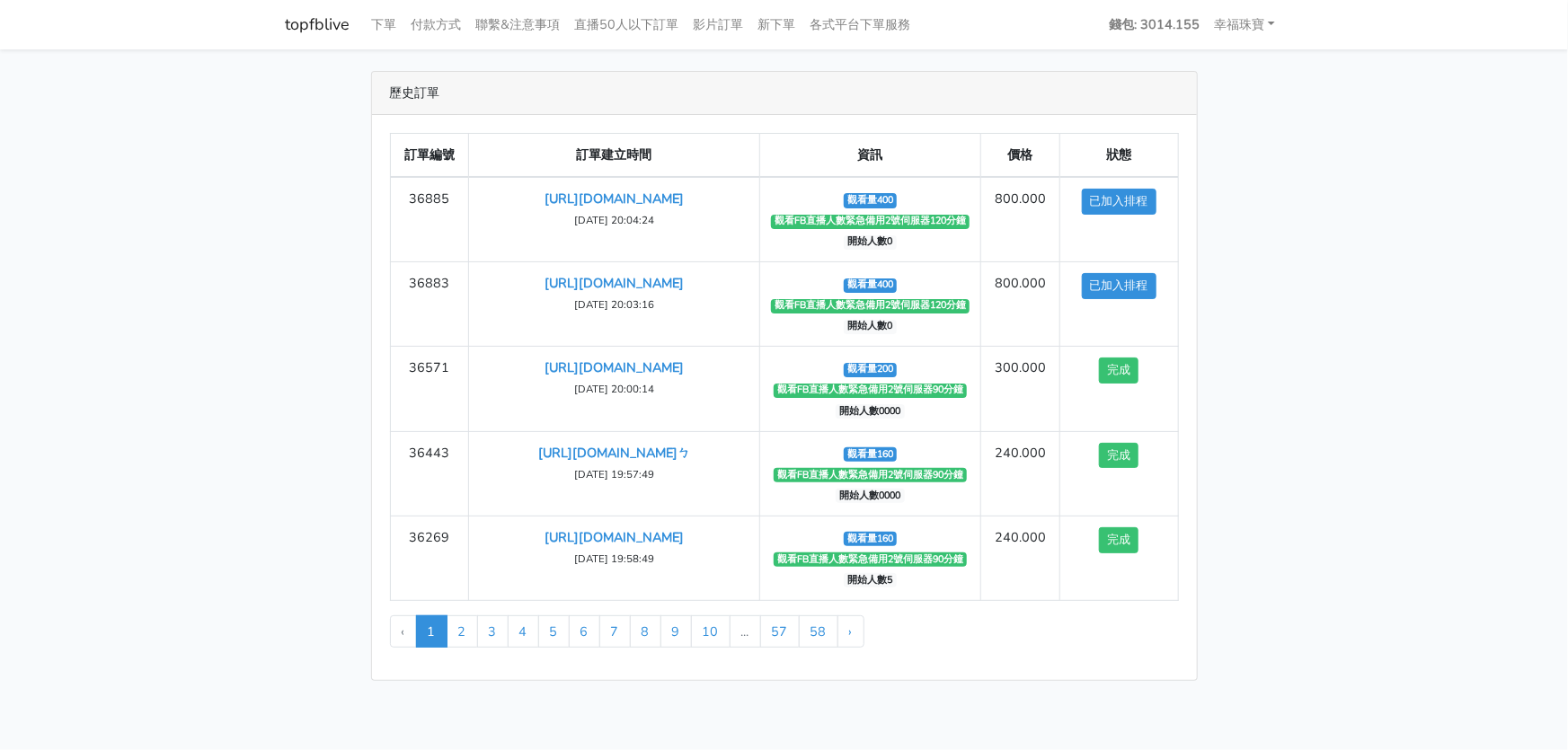
click at [1396, 243] on main "歷史訂單 訂單編號 訂單建立時間 資訊 價格 狀態 36885 [URL][DOMAIN_NAME] 完成" at bounding box center [784, 376] width 1568 height 653
